Goal: Contribute content: Contribute content

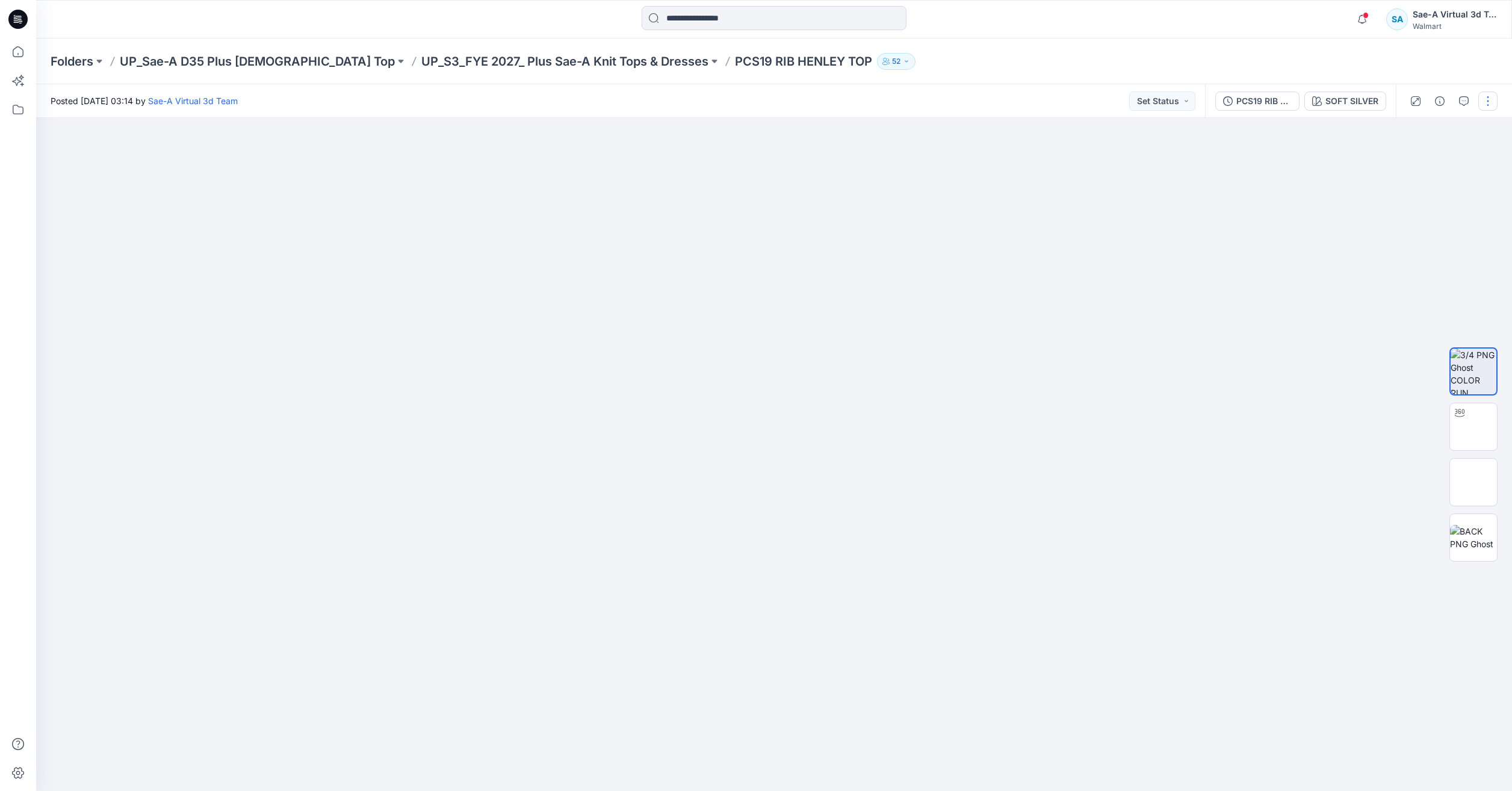
click at [1490, 97] on button "button" at bounding box center [1488, 101] width 20 height 20
click at [1413, 162] on p "Edit" at bounding box center [1411, 163] width 15 height 13
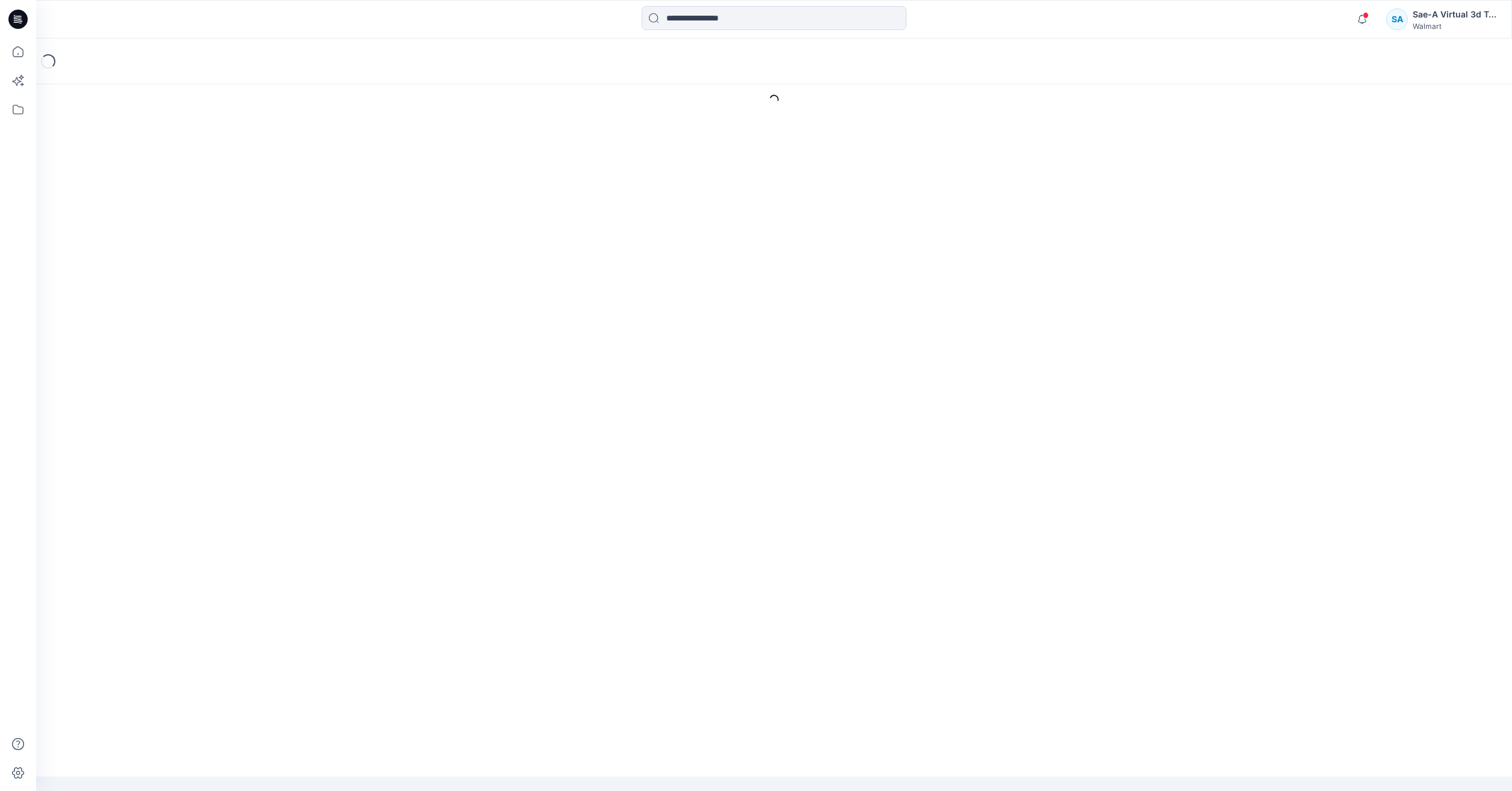
type input "**********"
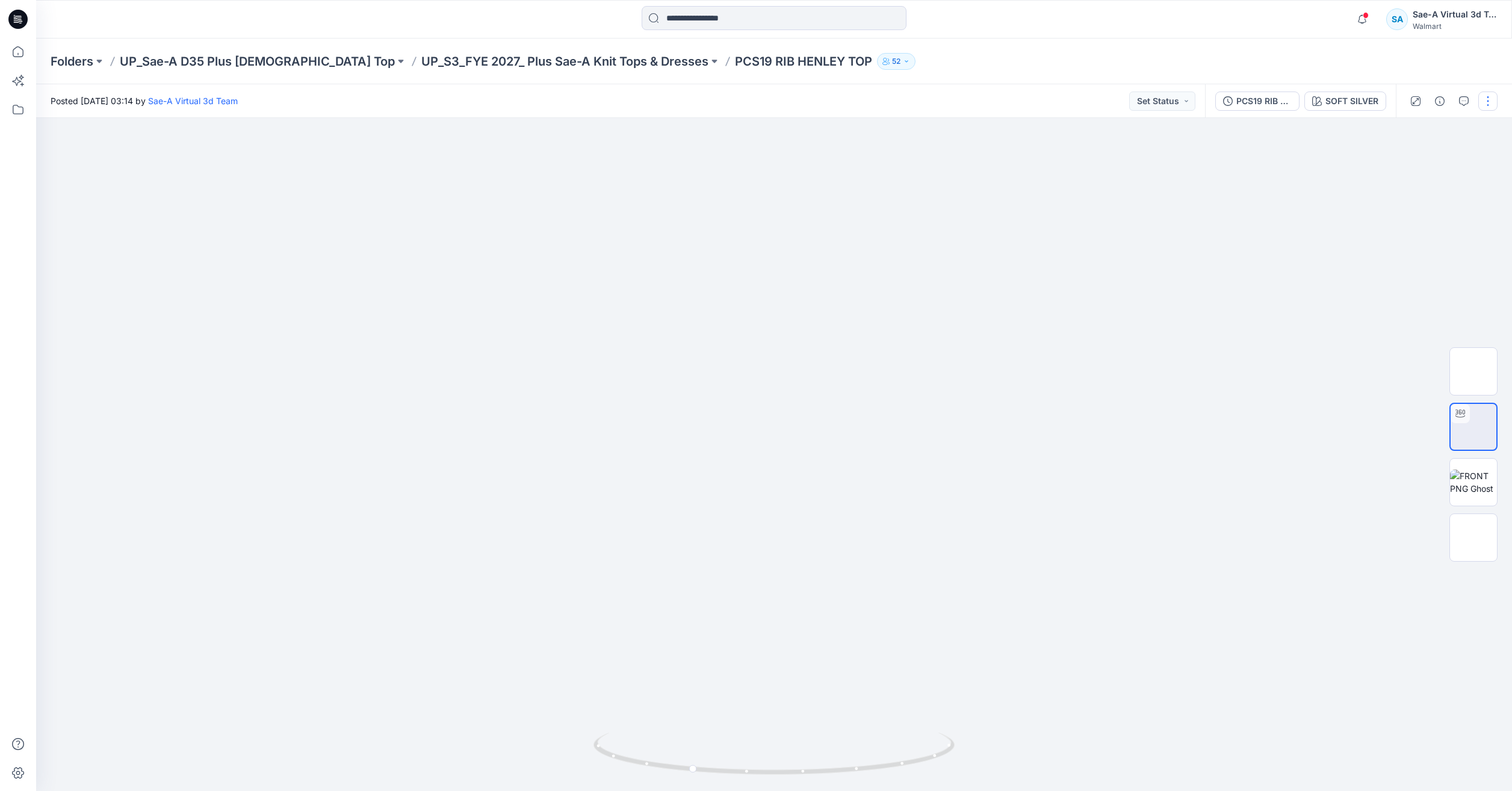
click at [1492, 101] on button "button" at bounding box center [1488, 101] width 20 height 20
click at [1430, 167] on button "Edit" at bounding box center [1438, 163] width 111 height 22
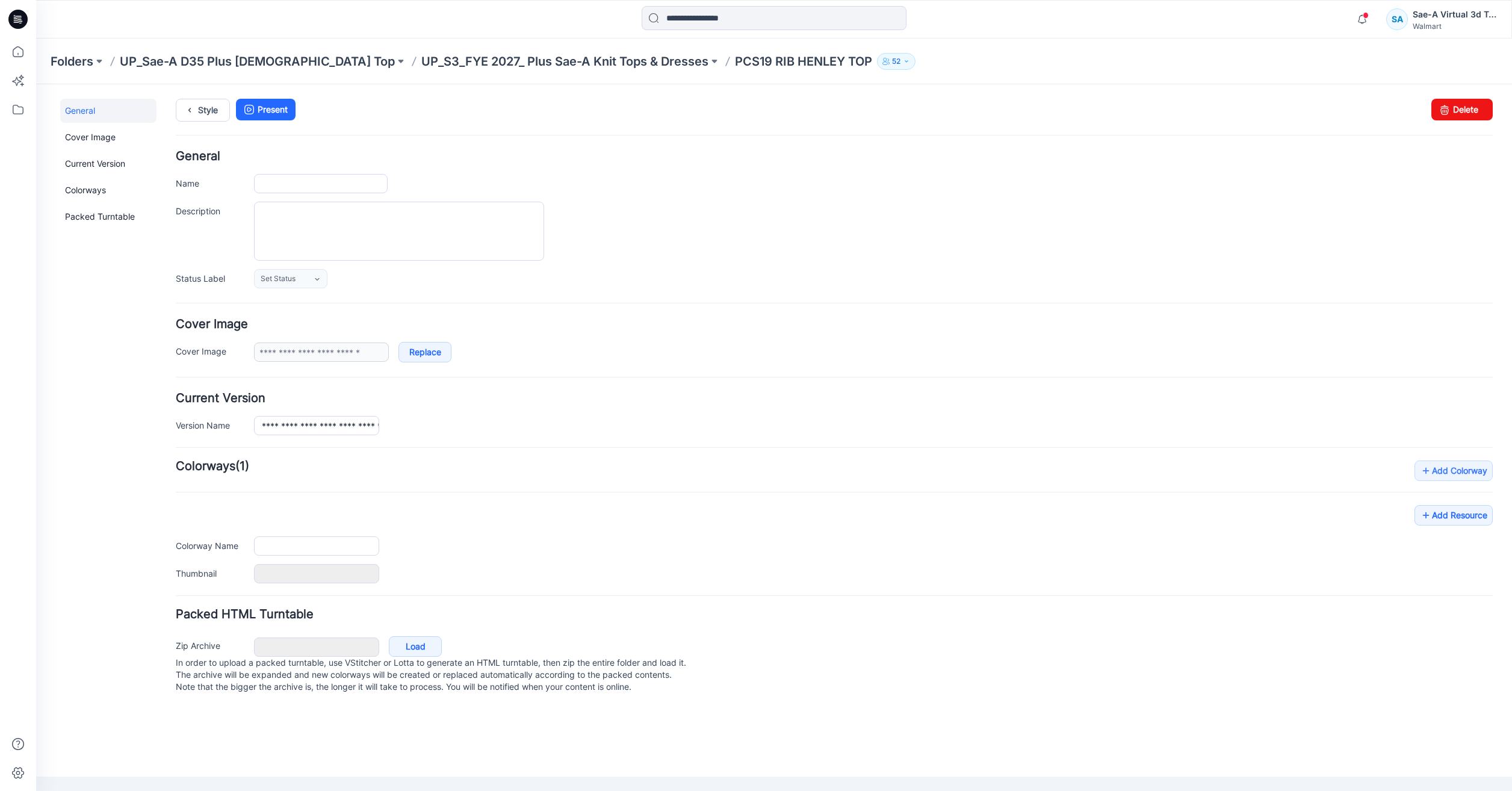
type input "**********"
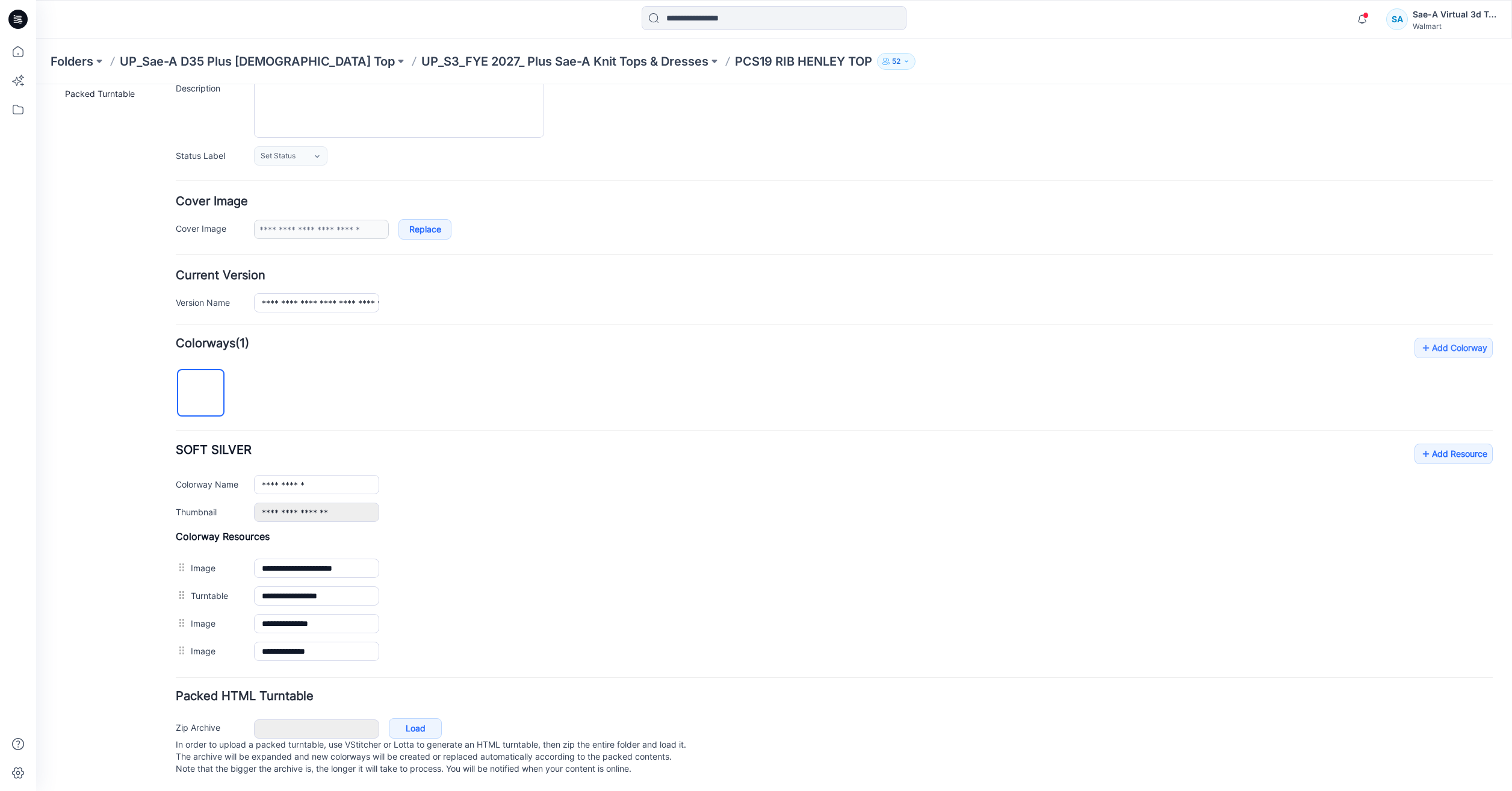
scroll to position [135, 0]
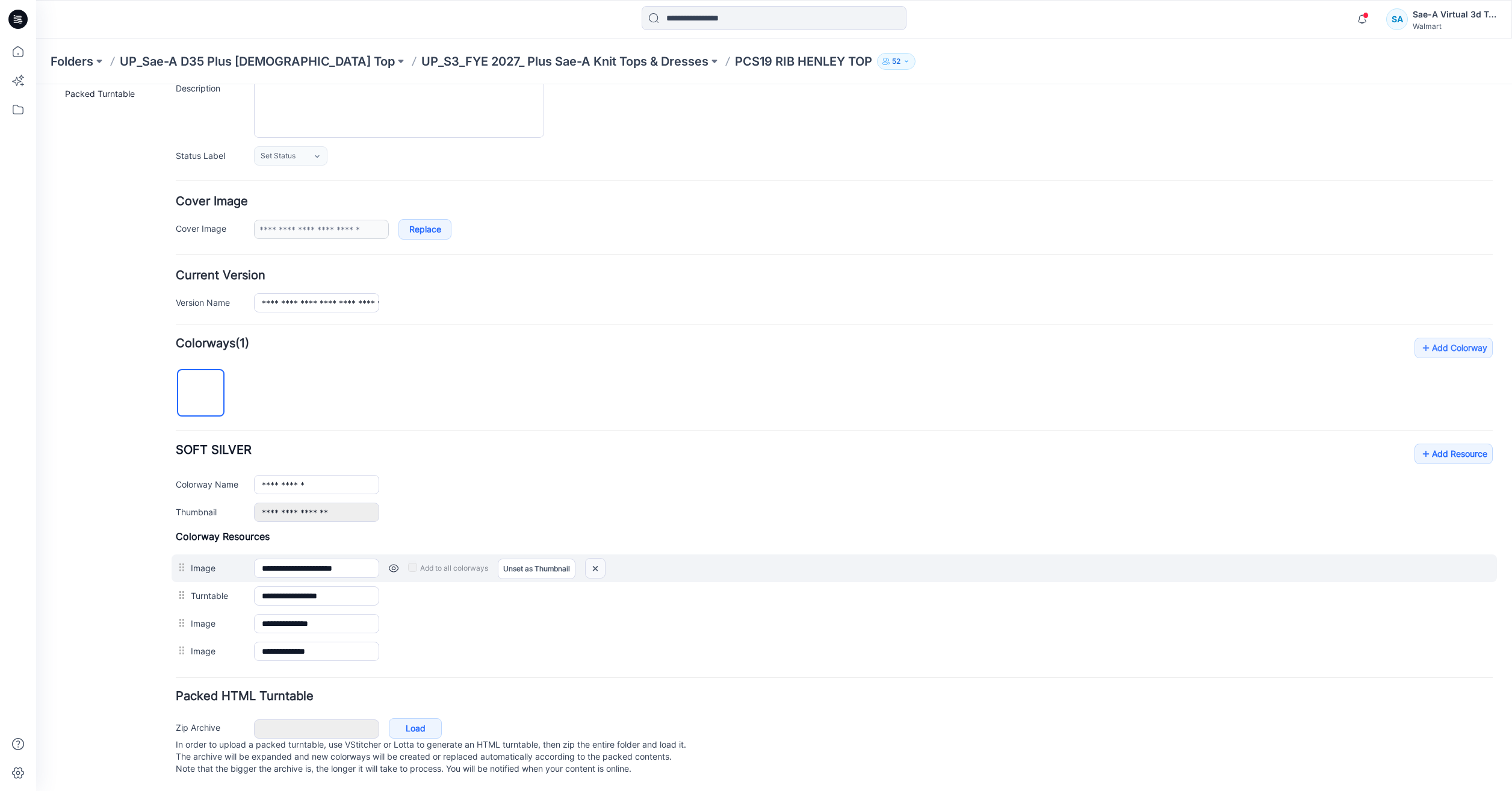
click at [597, 559] on img at bounding box center [595, 568] width 20 height 20
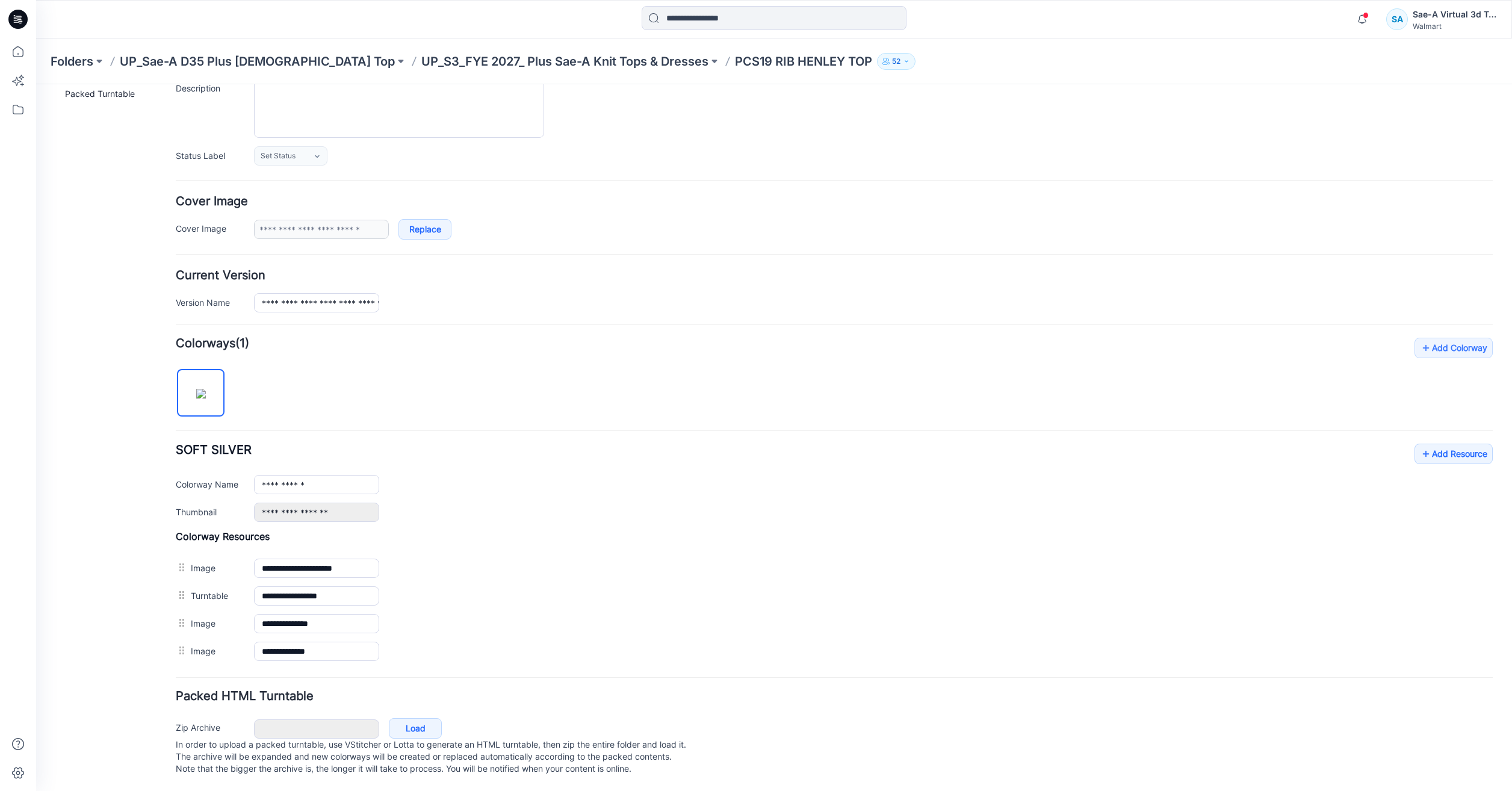
click at [36, 84] on img at bounding box center [36, 84] width 0 height 0
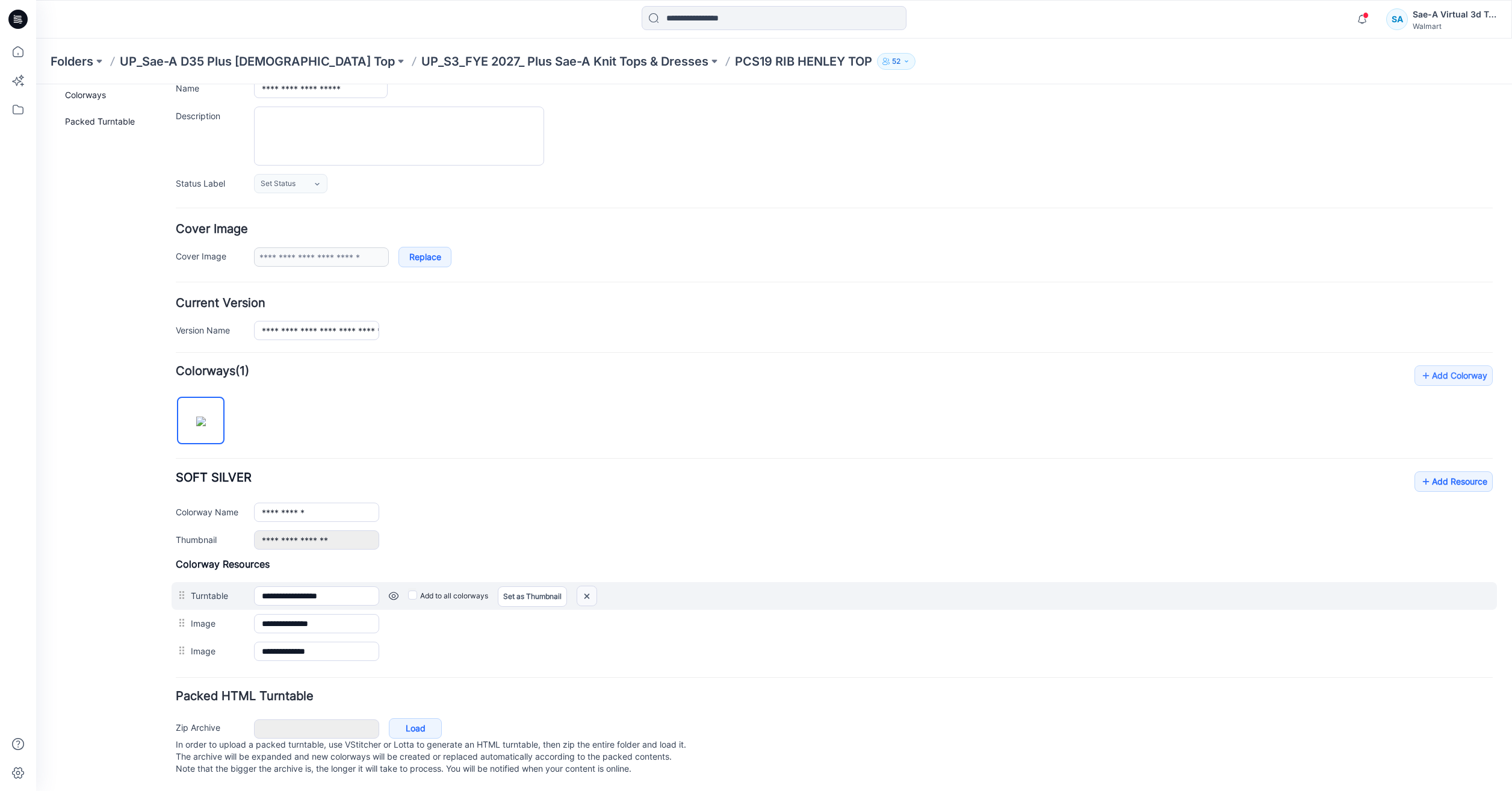
click at [593, 593] on img at bounding box center [587, 596] width 20 height 20
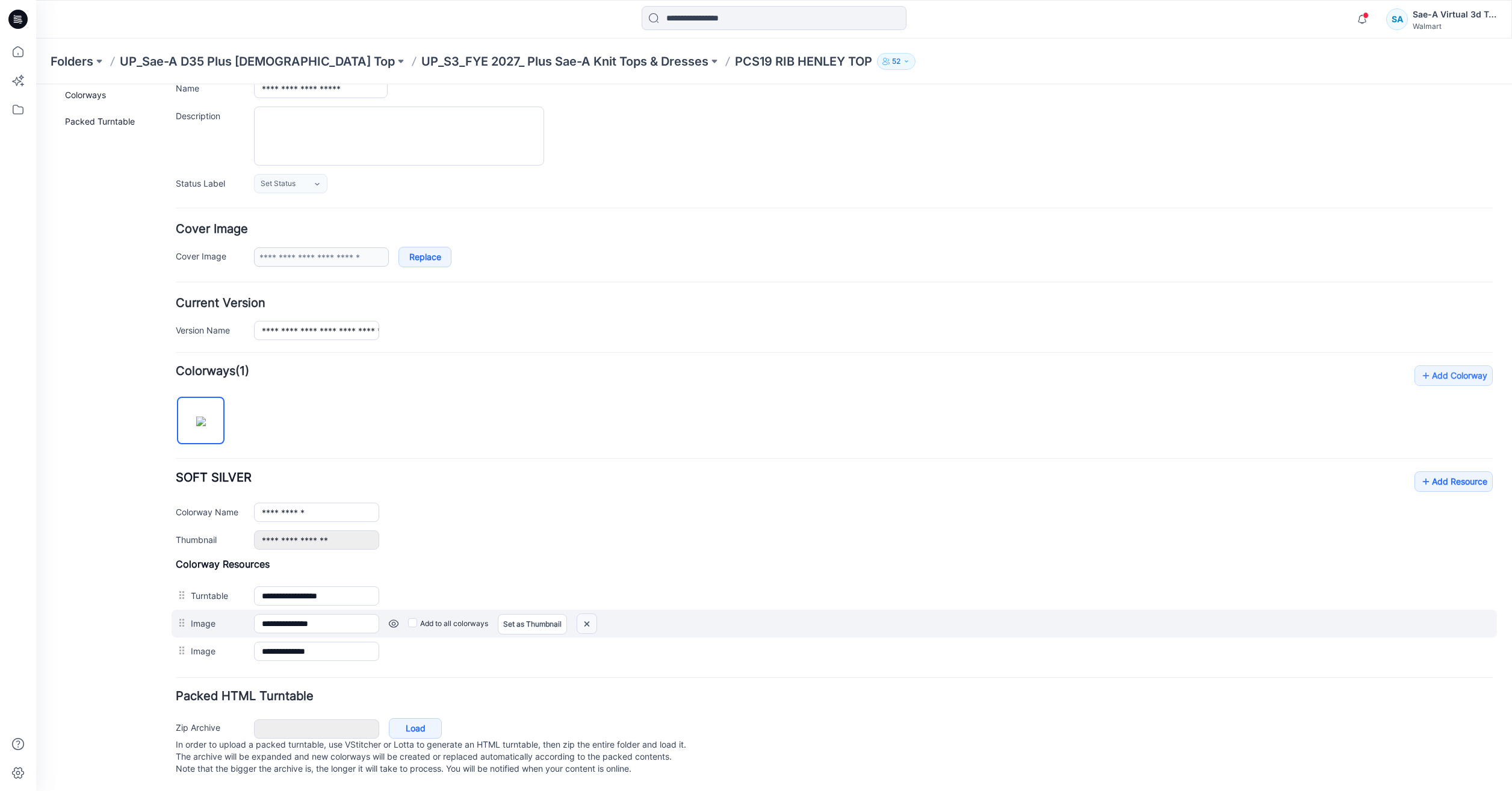
click at [589, 614] on img at bounding box center [587, 624] width 20 height 20
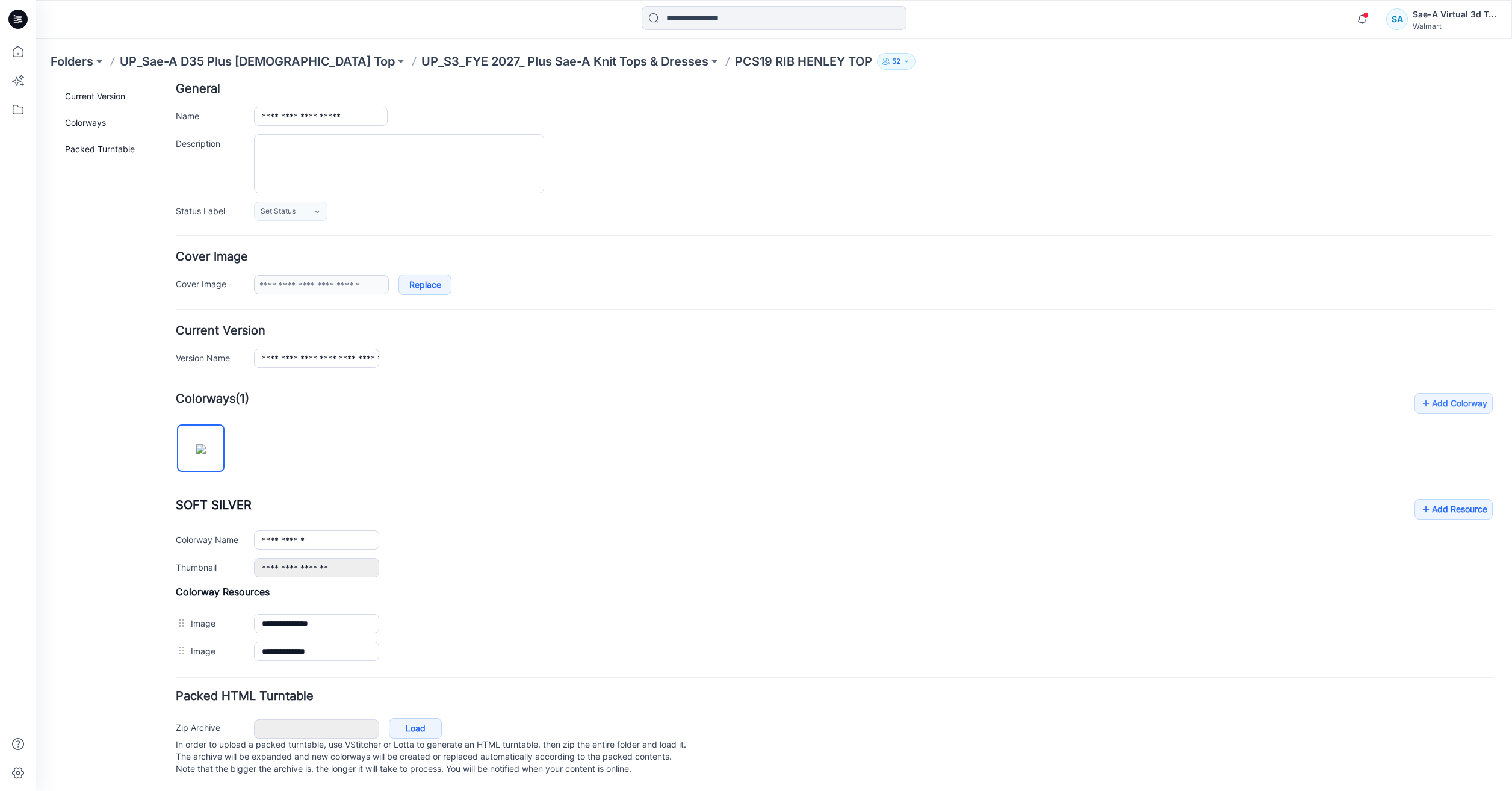
click at [36, 84] on img at bounding box center [36, 84] width 0 height 0
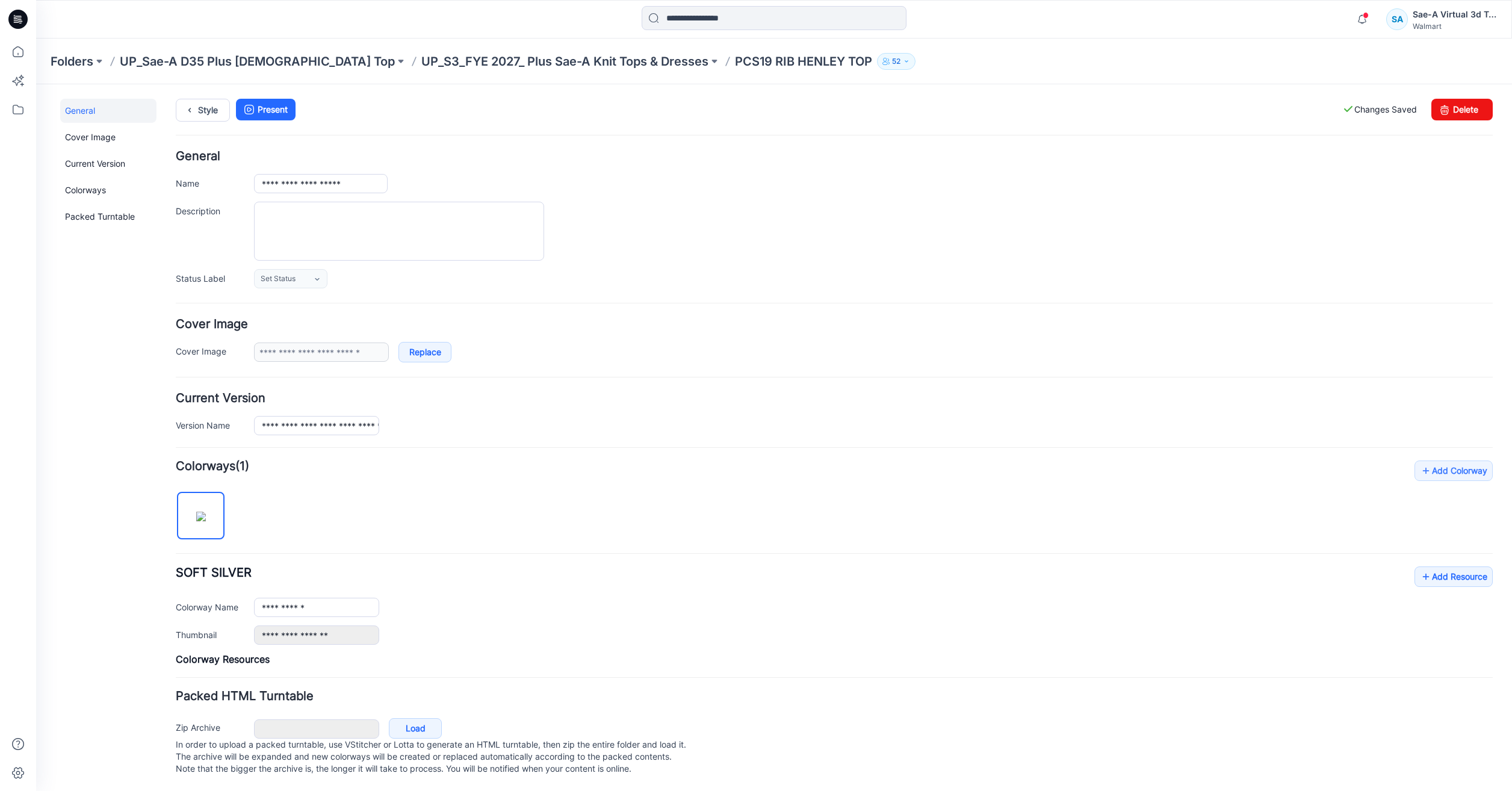
scroll to position [0, 0]
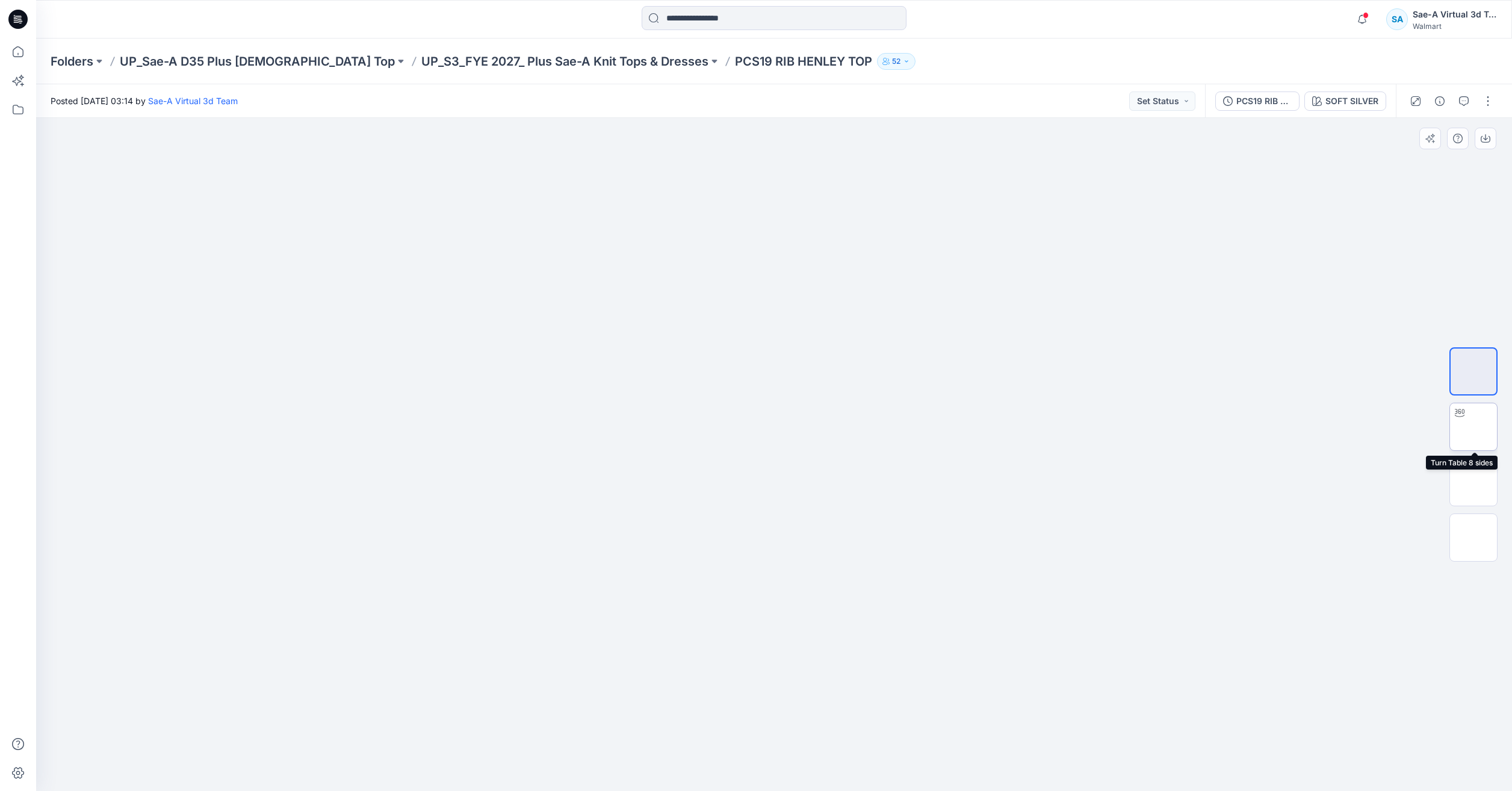
click at [1474, 427] on img at bounding box center [1474, 427] width 0 height 0
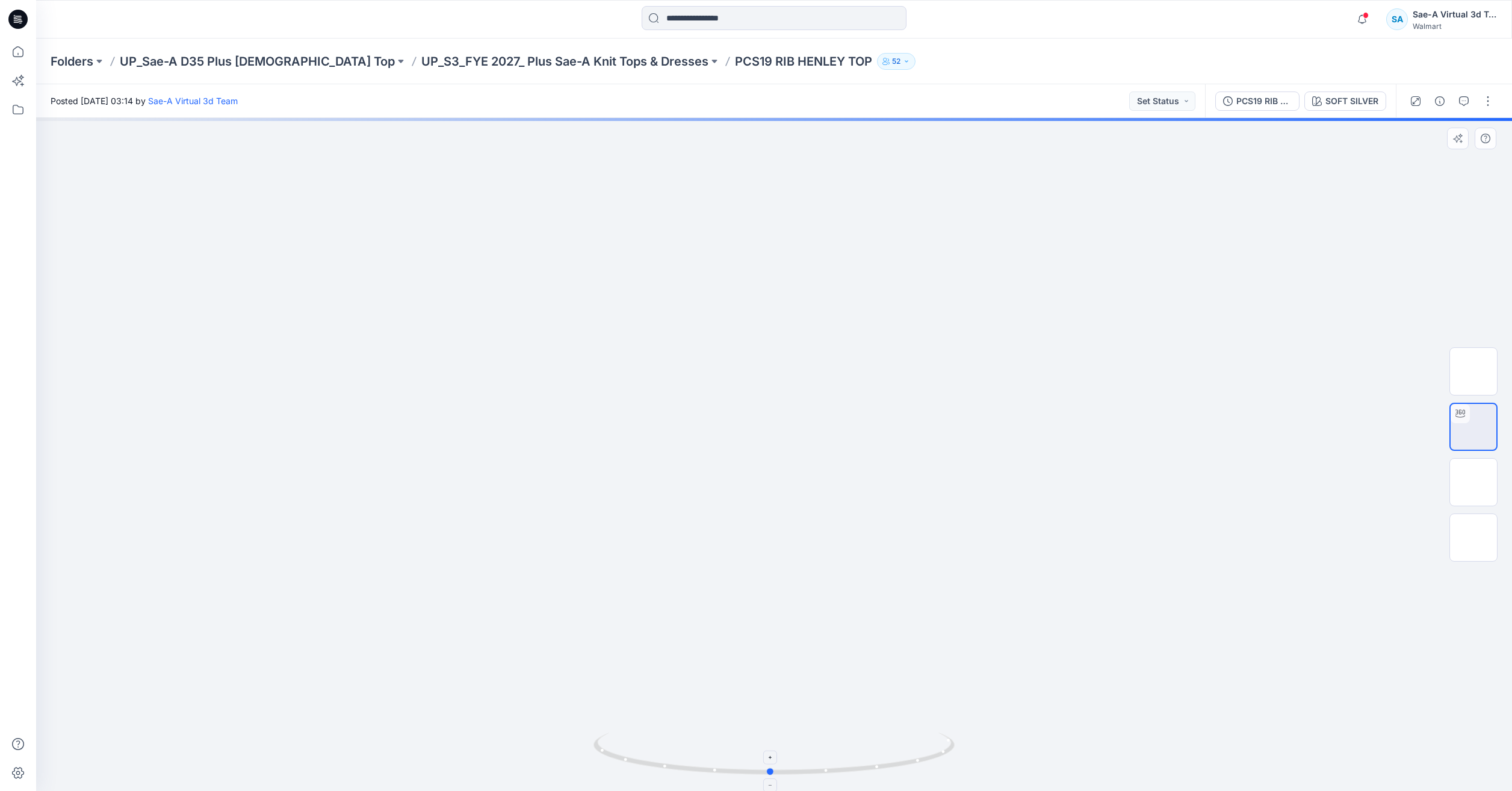
click at [927, 757] on icon at bounding box center [776, 755] width 364 height 45
click at [1474, 482] on img at bounding box center [1474, 482] width 0 height 0
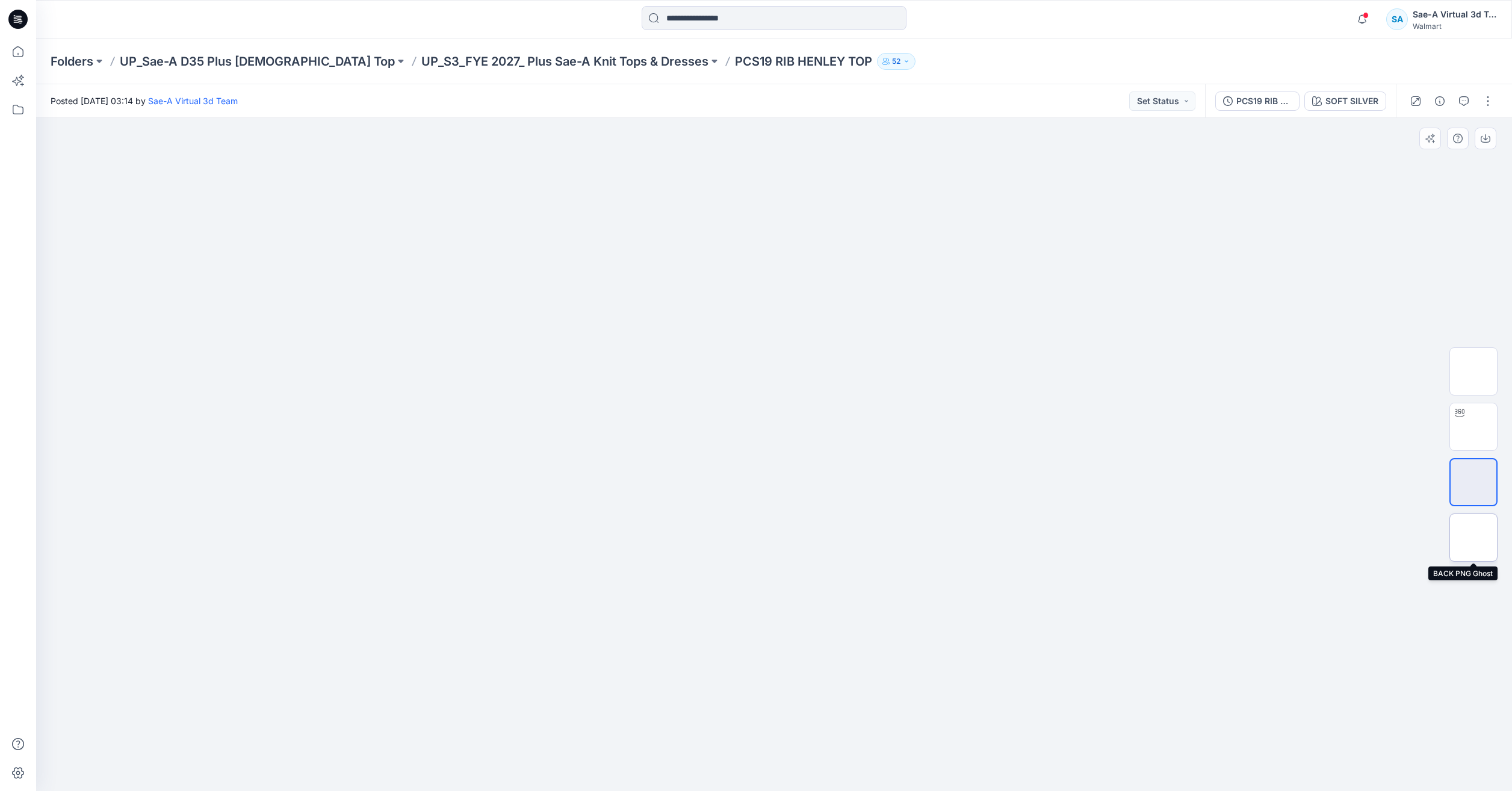
click at [1474, 537] on img at bounding box center [1474, 537] width 0 height 0
click at [1463, 429] on img at bounding box center [1474, 427] width 47 height 38
drag, startPoint x: 945, startPoint y: 762, endPoint x: 763, endPoint y: 777, distance: 182.6
click at [763, 777] on icon at bounding box center [776, 755] width 364 height 45
drag, startPoint x: 866, startPoint y: 779, endPoint x: 876, endPoint y: 779, distance: 10.0
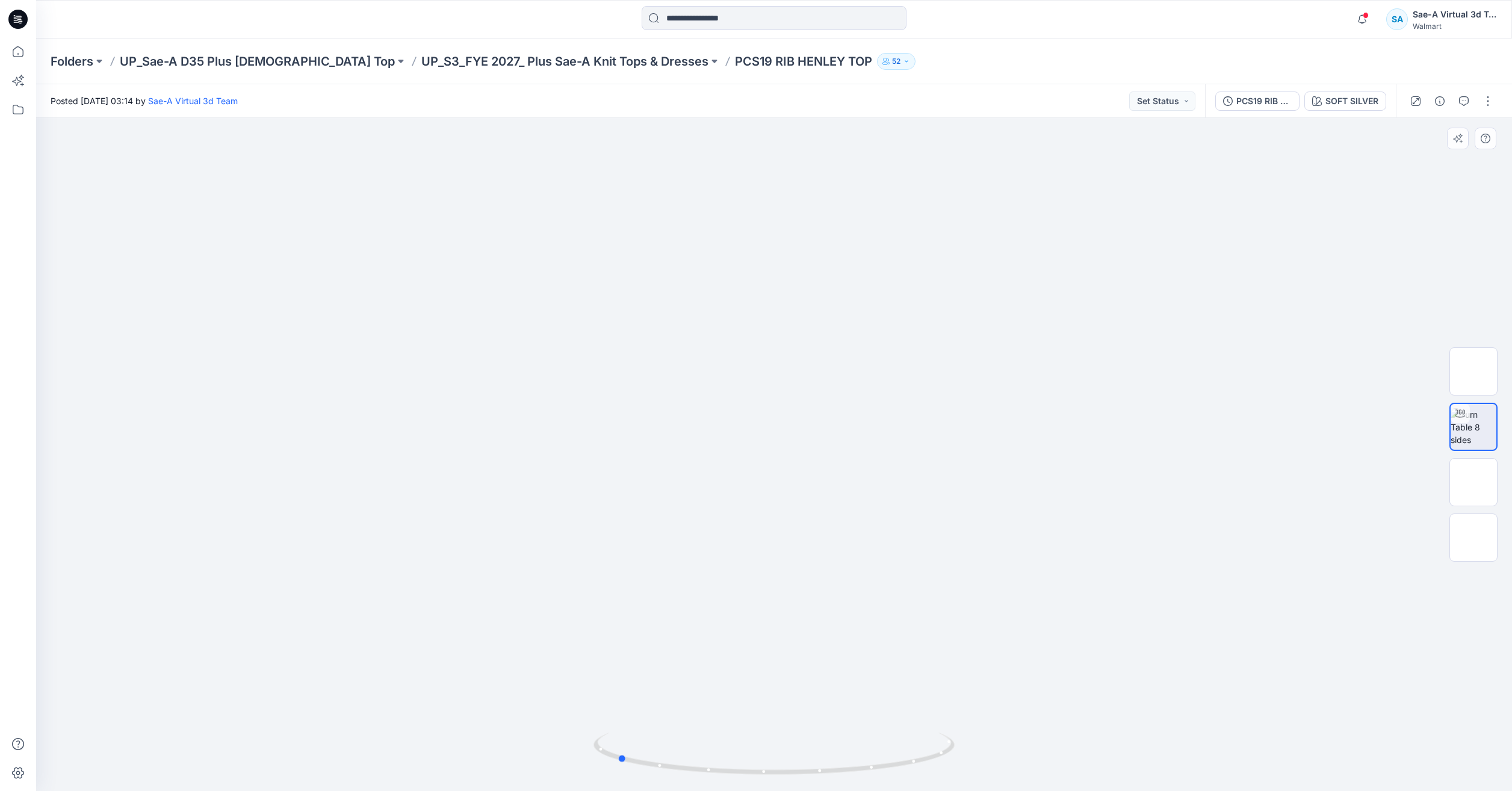
click at [876, 779] on img at bounding box center [774, 761] width 361 height 59
